Goal: Information Seeking & Learning: Understand process/instructions

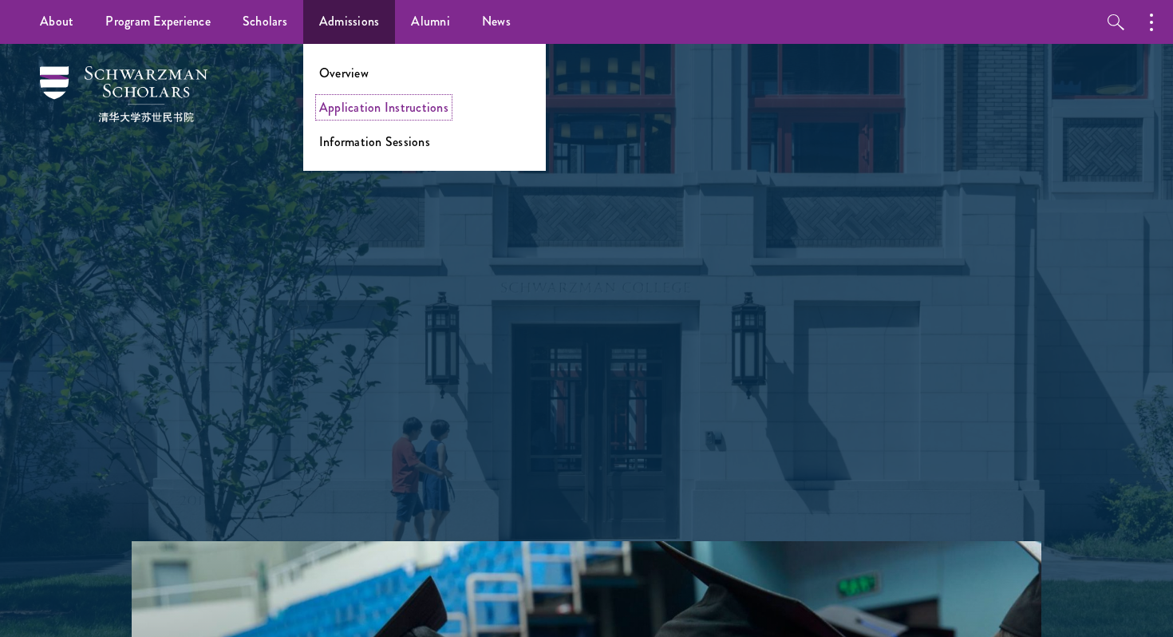
click at [357, 107] on link "Application Instructions" at bounding box center [383, 107] width 129 height 18
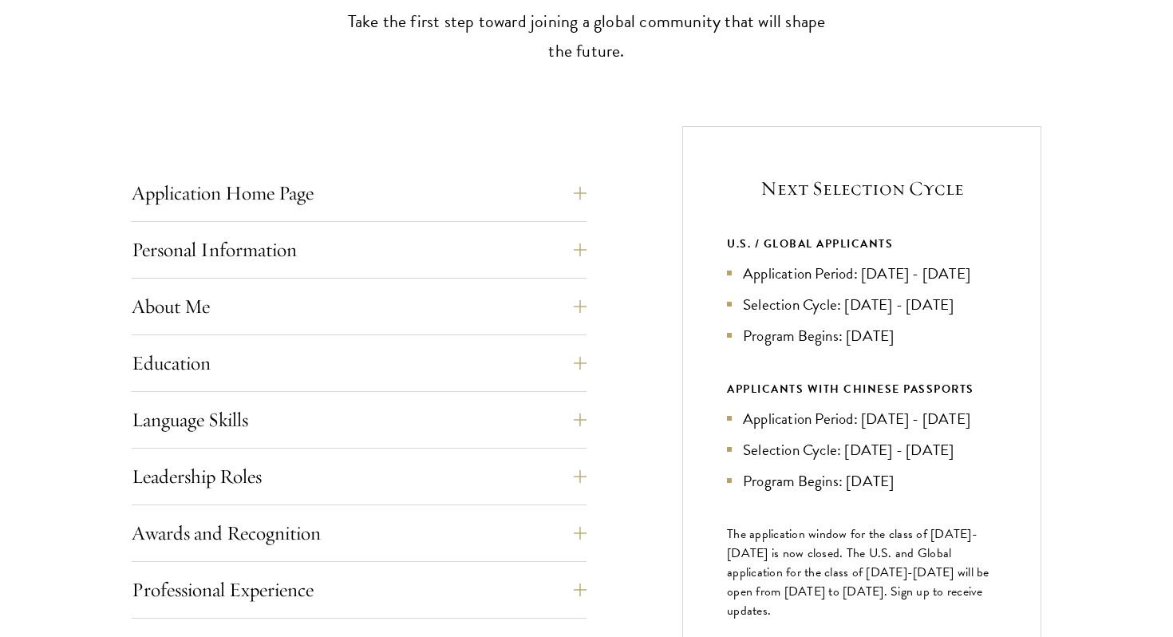
scroll to position [520, 0]
click at [592, 195] on button "Application Home Page" at bounding box center [371, 192] width 455 height 38
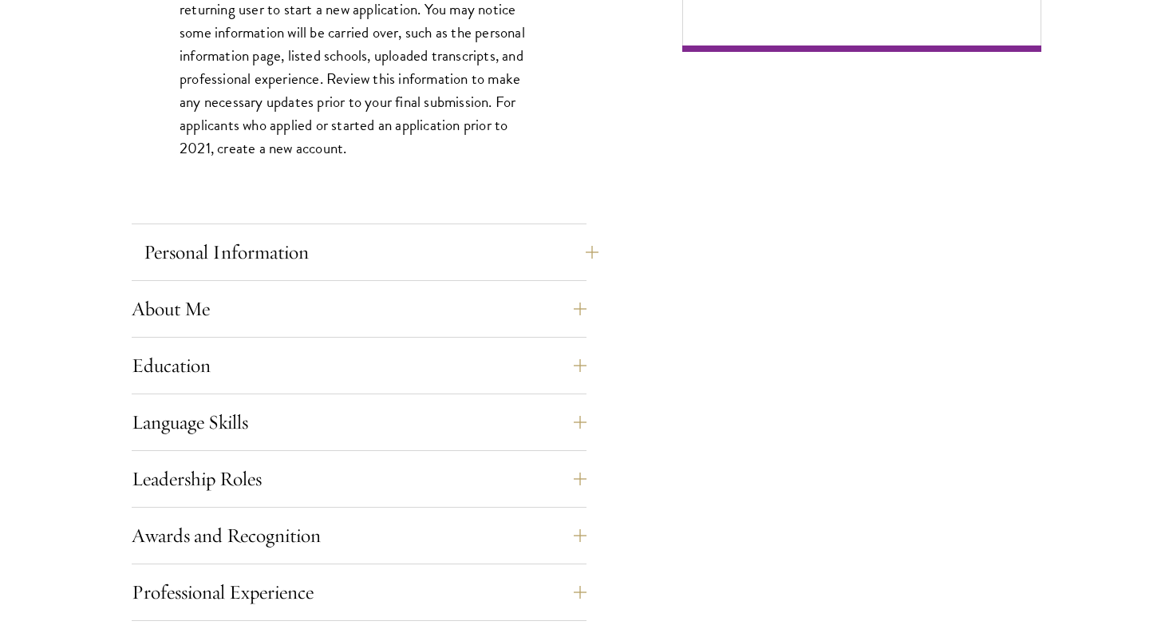
scroll to position [1255, 0]
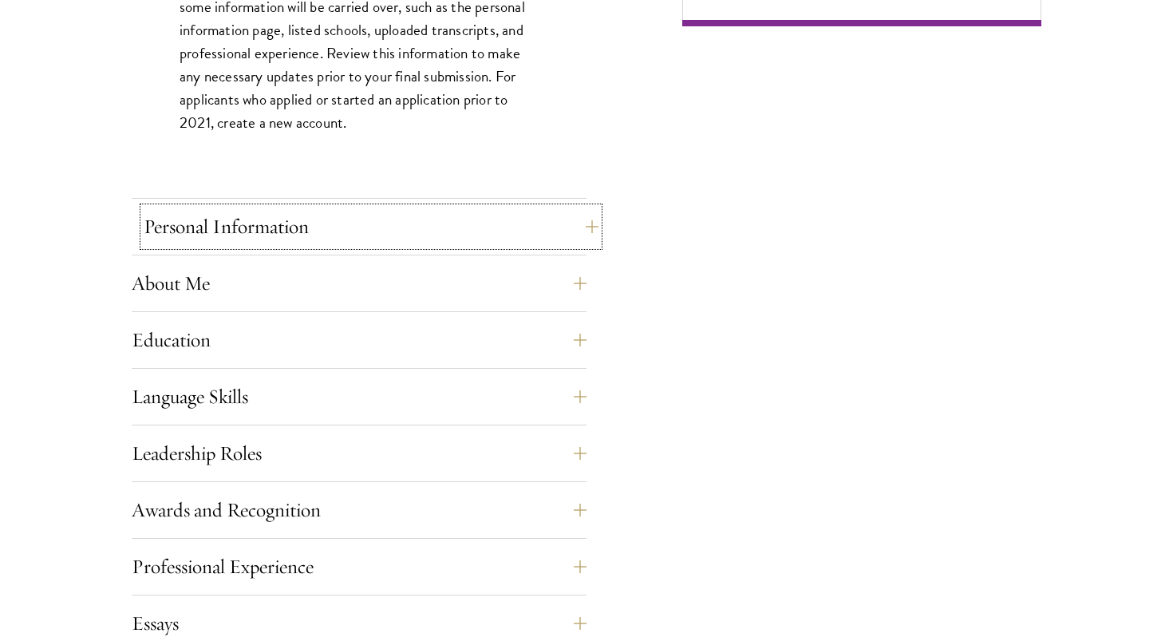
click at [586, 231] on button "Personal Information" at bounding box center [371, 226] width 455 height 38
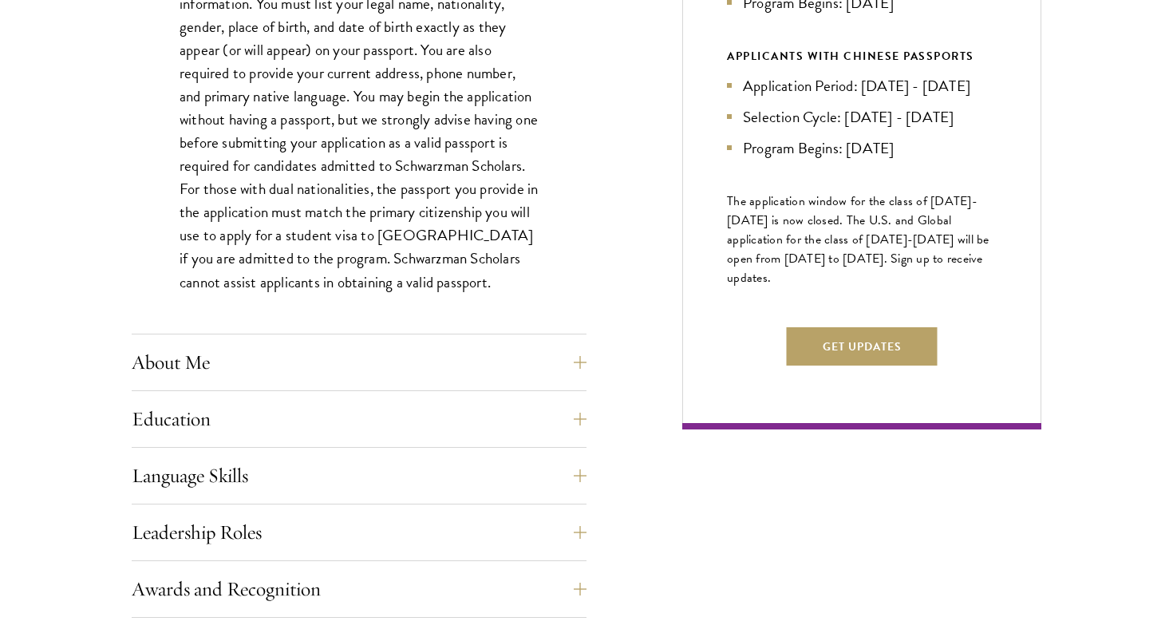
scroll to position [944, 0]
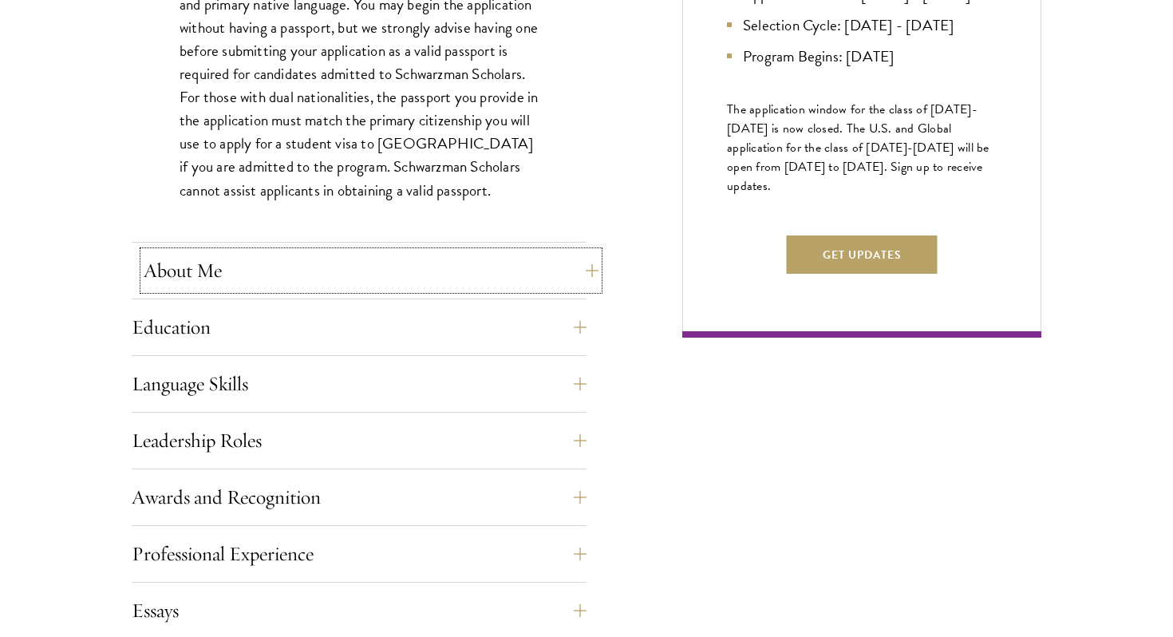
click at [586, 270] on button "About Me" at bounding box center [371, 270] width 455 height 38
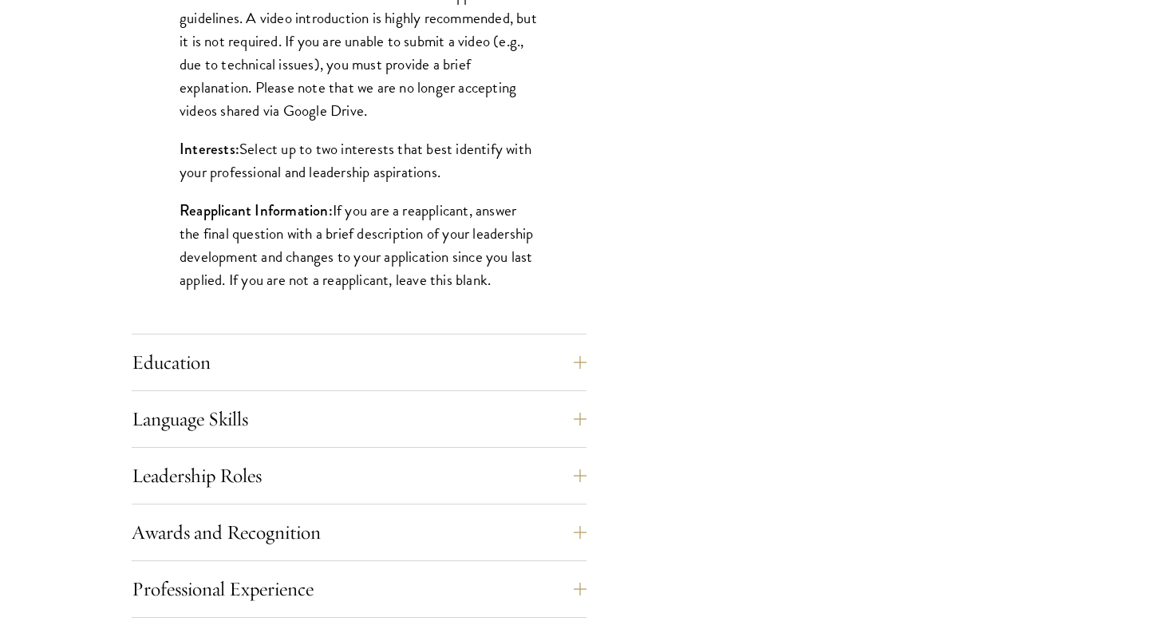
scroll to position [1308, 0]
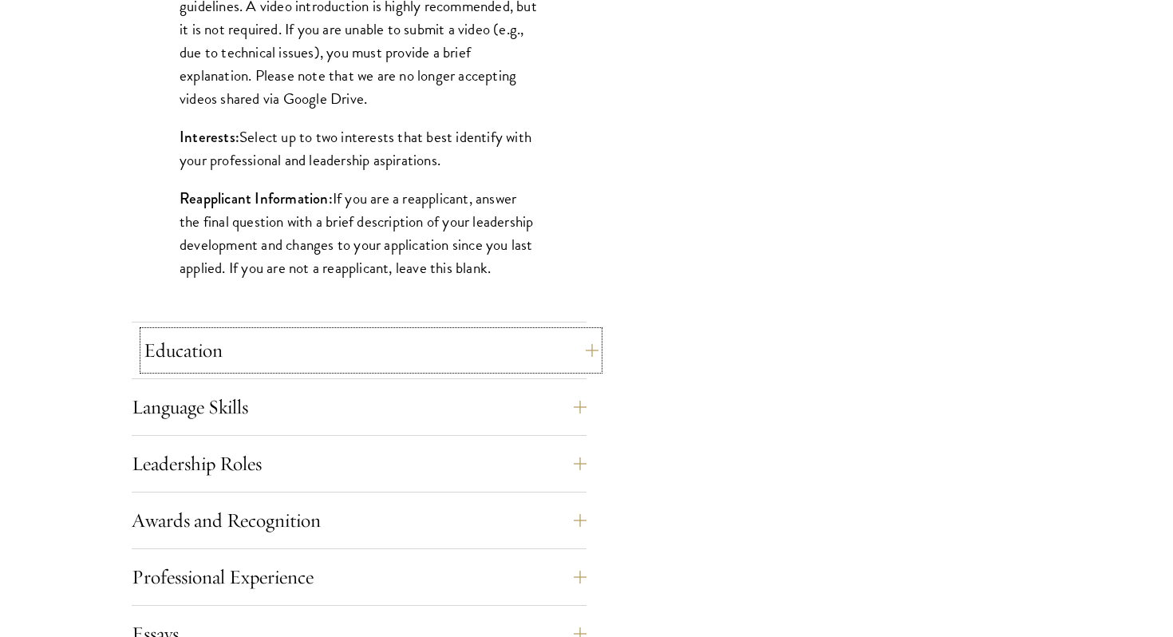
click at [587, 348] on button "Education" at bounding box center [371, 350] width 455 height 38
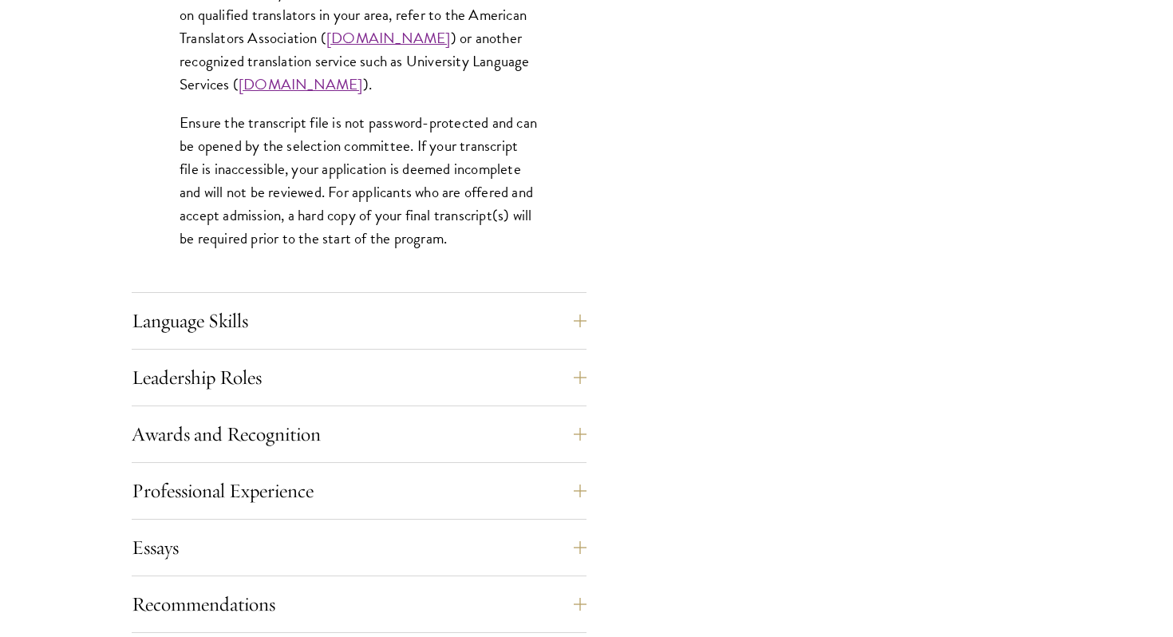
scroll to position [2502, 0]
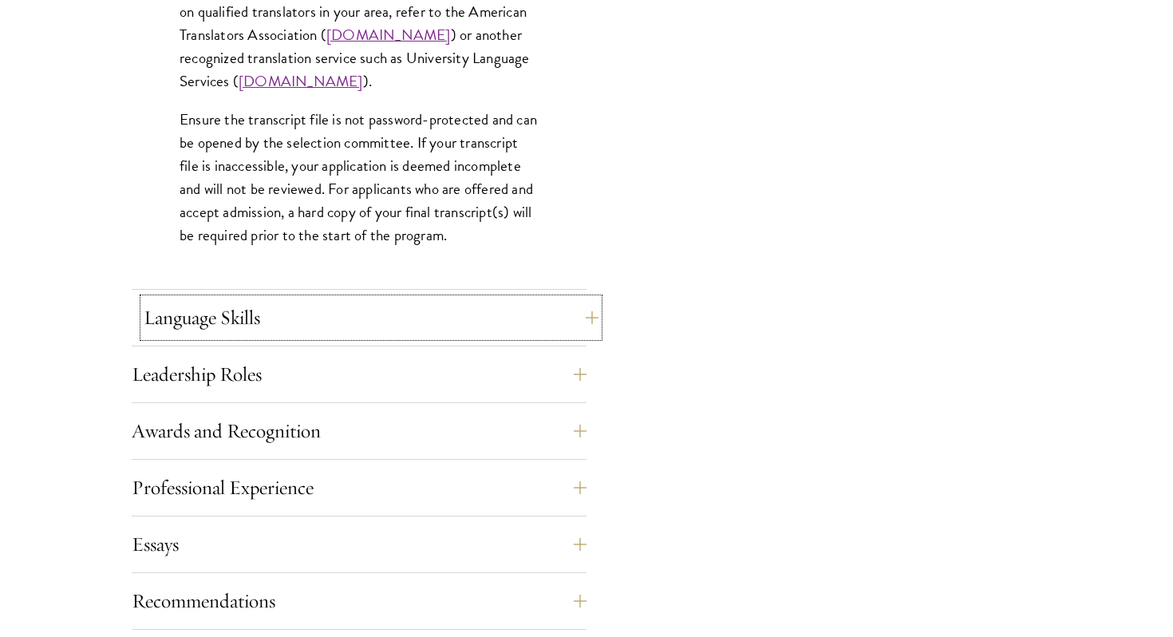
click at [592, 320] on button "Language Skills" at bounding box center [371, 317] width 455 height 38
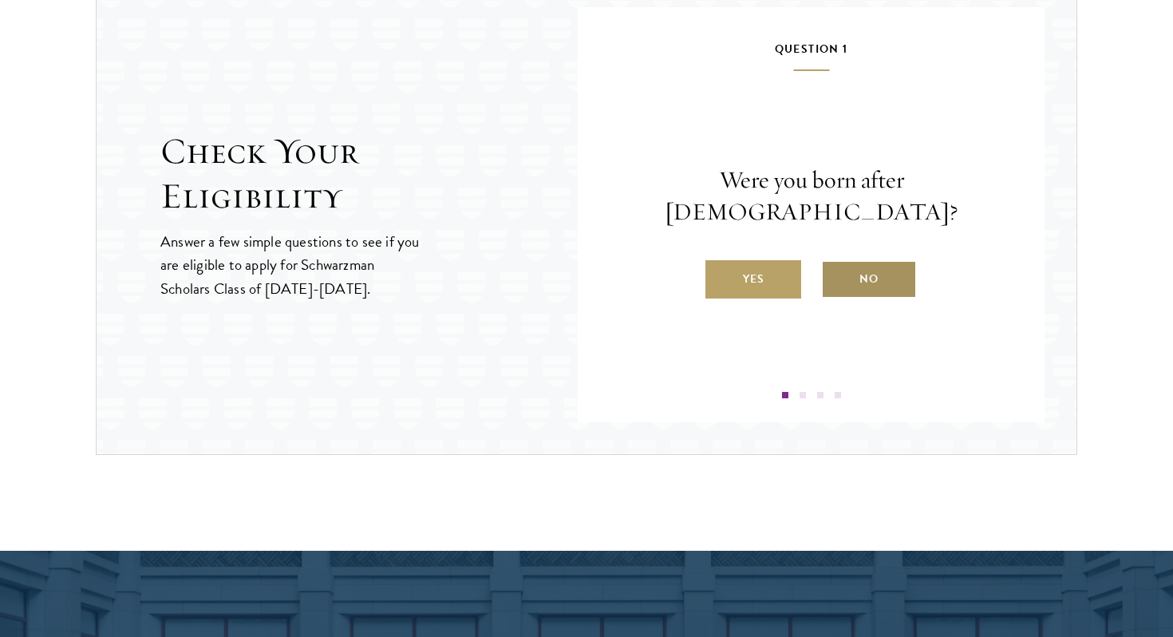
click at [858, 270] on label "No" at bounding box center [869, 279] width 96 height 38
click at [835, 270] on input "No" at bounding box center [828, 269] width 14 height 14
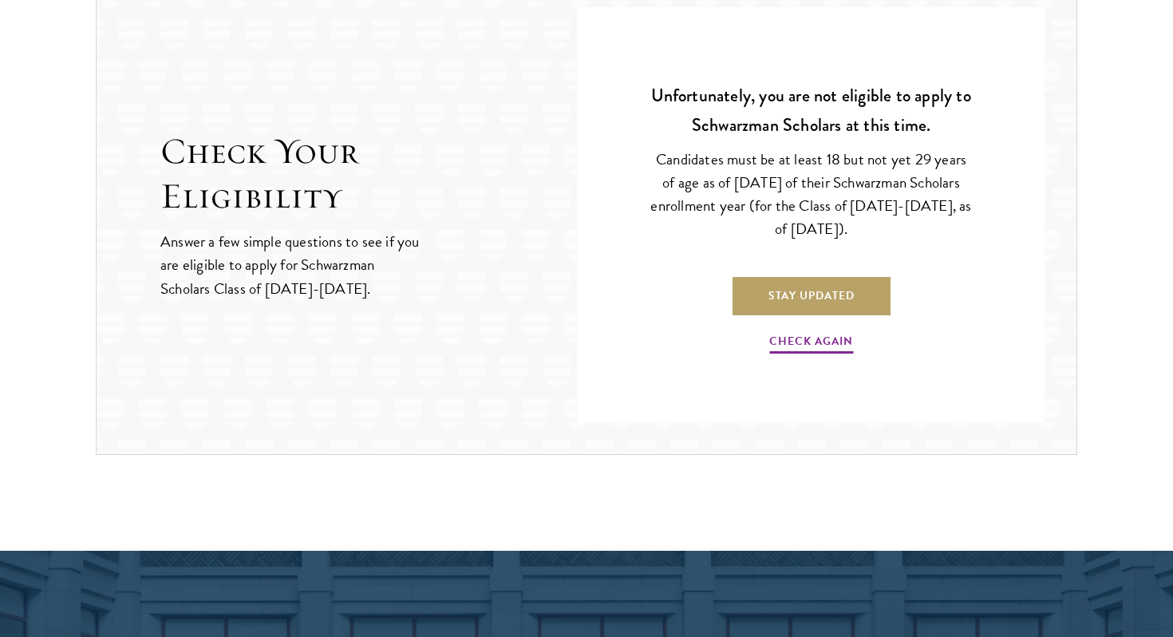
click at [795, 248] on p "Stay Updated" at bounding box center [811, 277] width 323 height 74
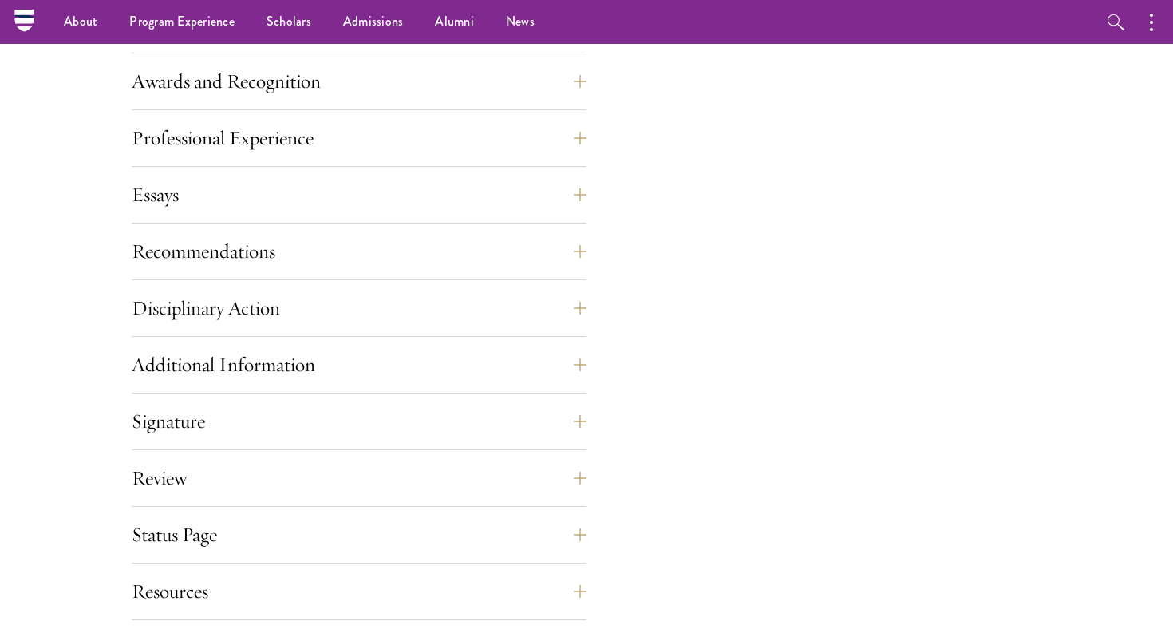
scroll to position [1759, 0]
click at [583, 84] on button "Awards and Recognition" at bounding box center [371, 83] width 455 height 38
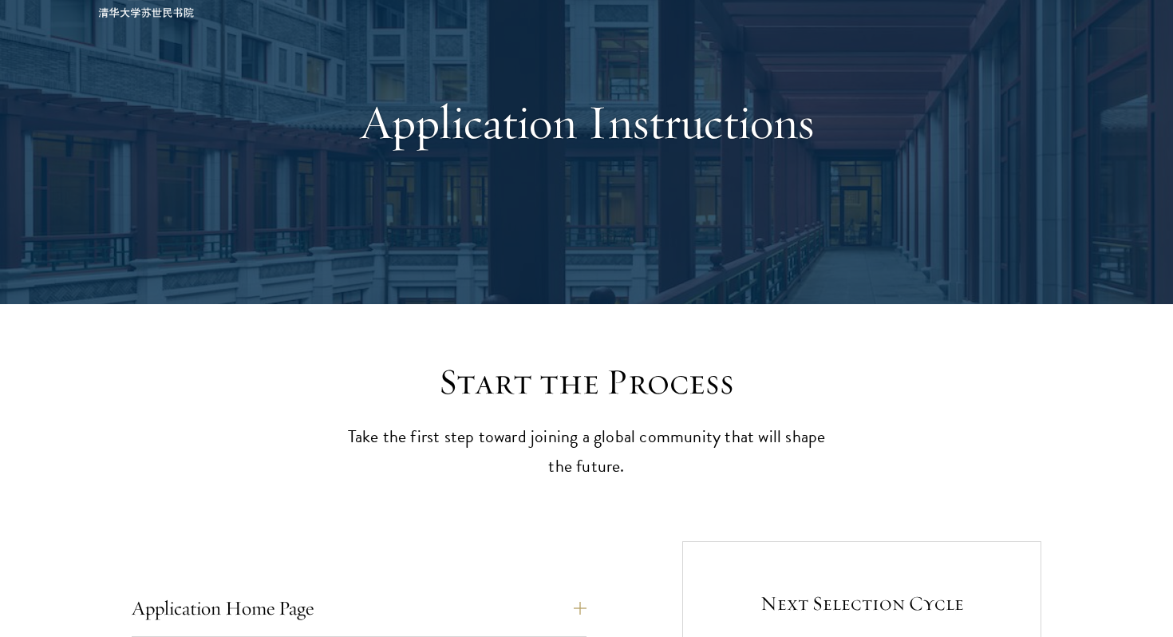
scroll to position [0, 0]
